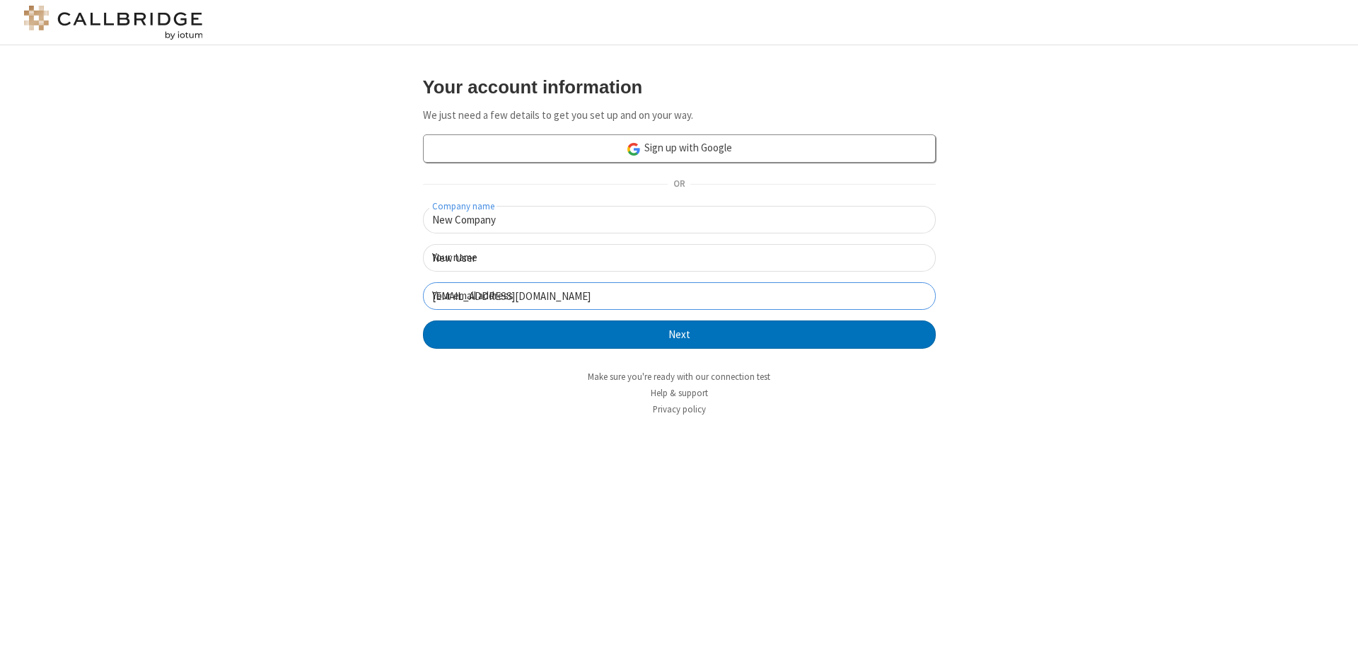
click button "Next" at bounding box center [679, 334] width 513 height 28
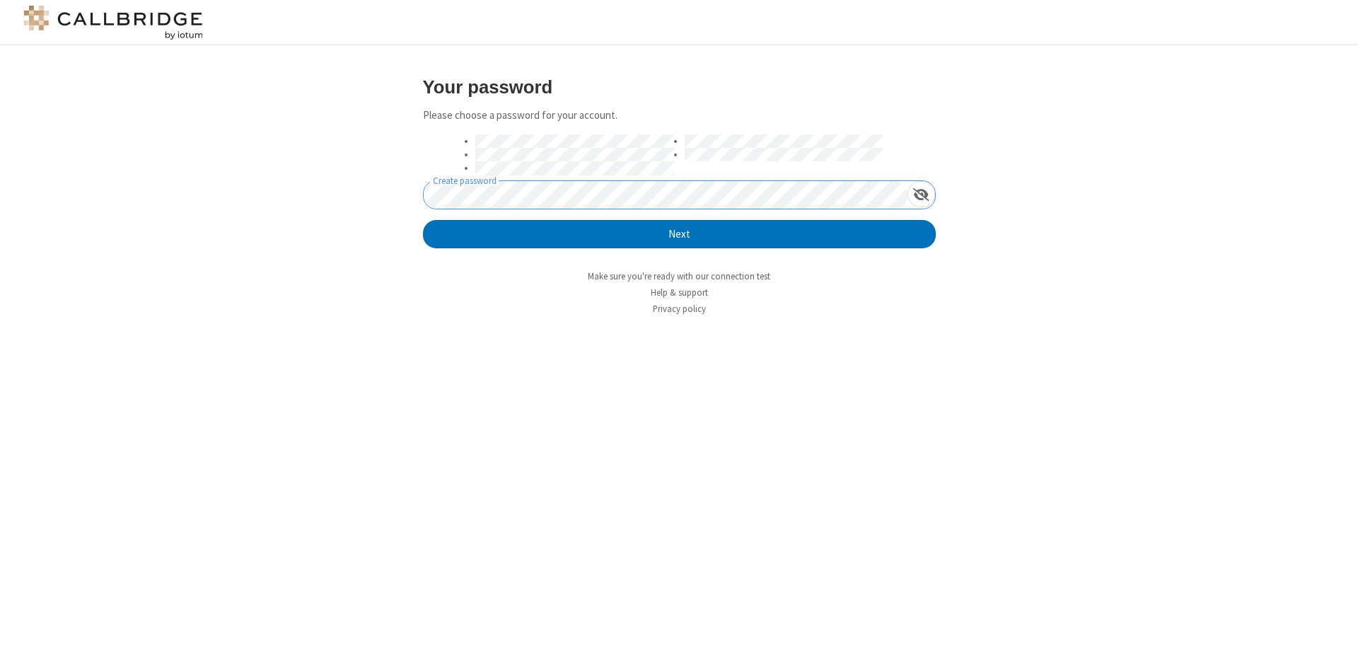
click button "Next" at bounding box center [679, 234] width 513 height 28
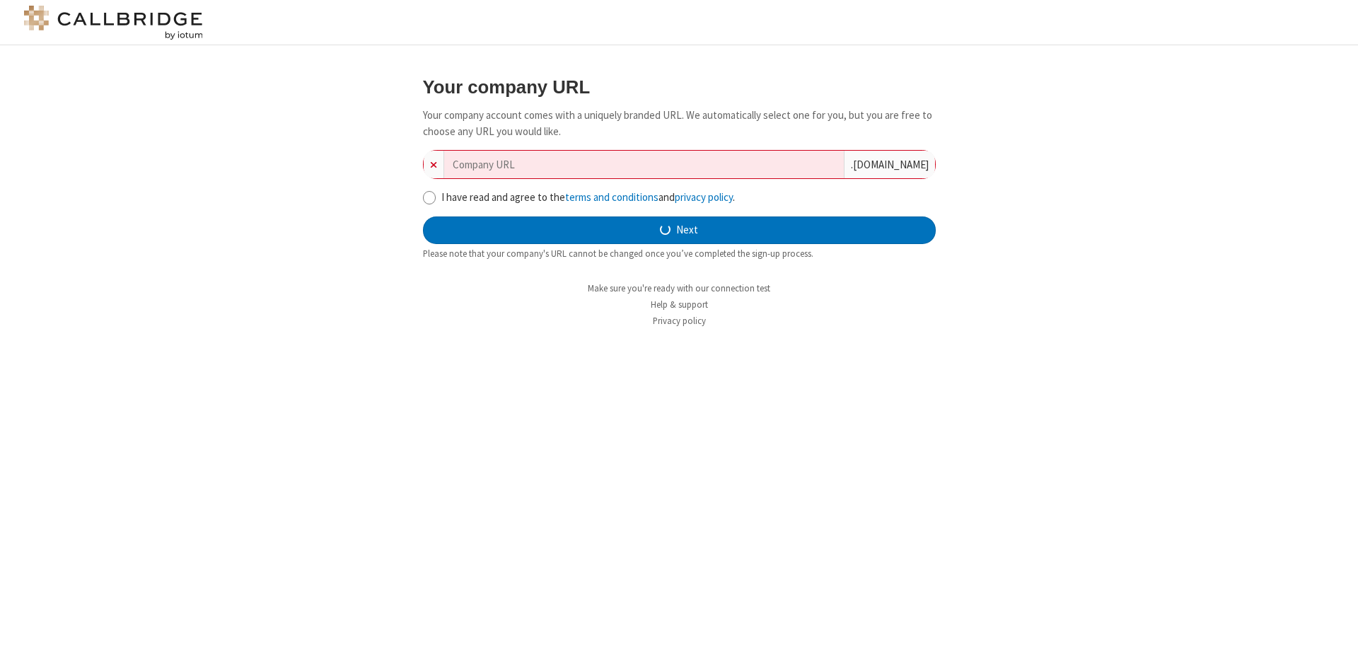
type input "new-company-toolset-24897"
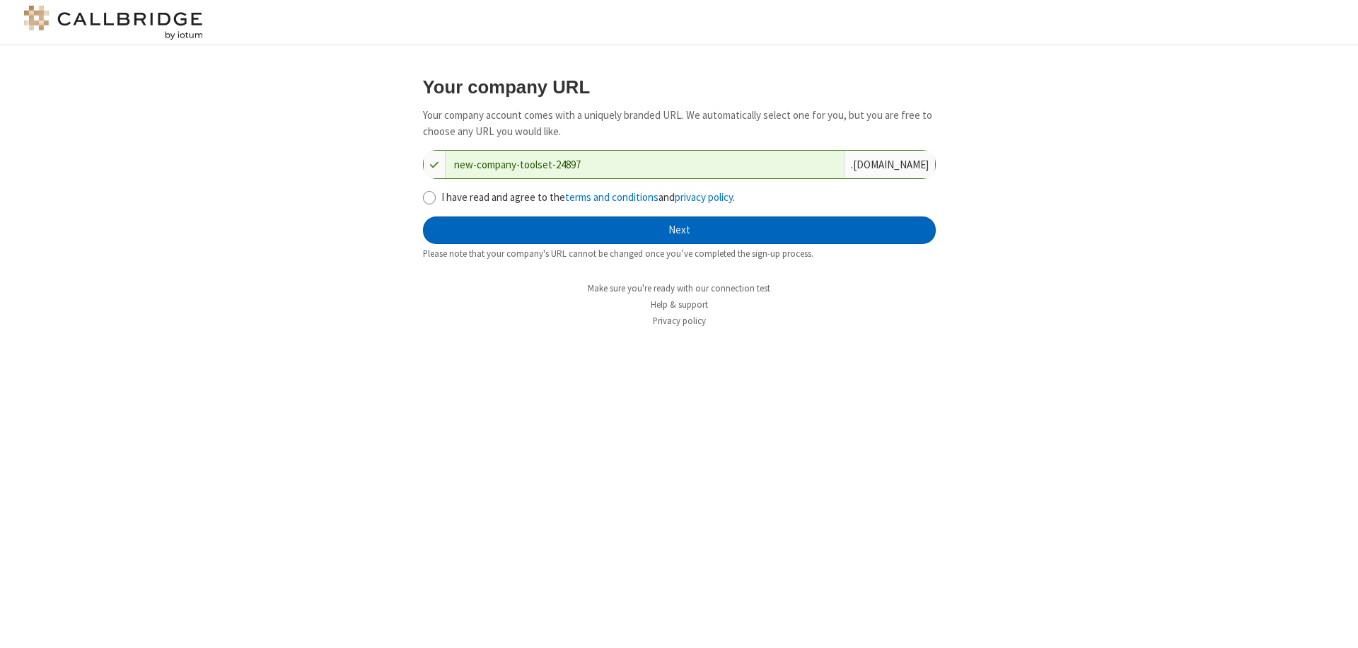
click at [679, 230] on button "Next" at bounding box center [679, 230] width 513 height 28
